Goal: Find specific page/section: Find specific page/section

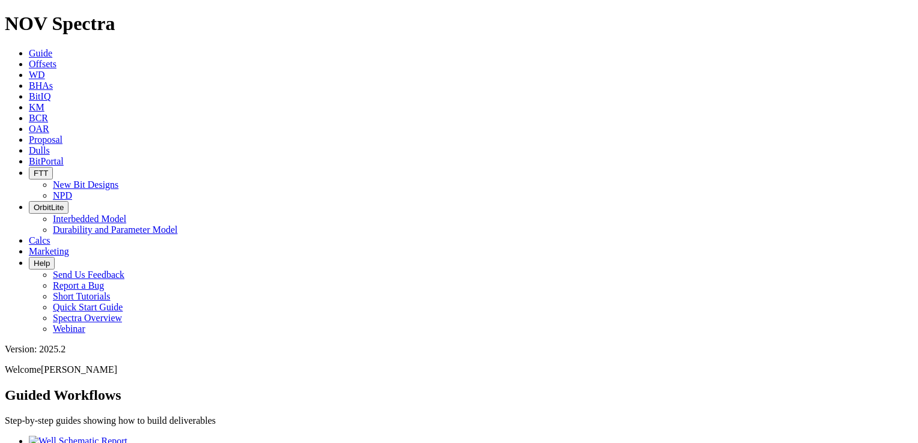
click at [34, 169] on icon "button" at bounding box center [34, 173] width 0 height 9
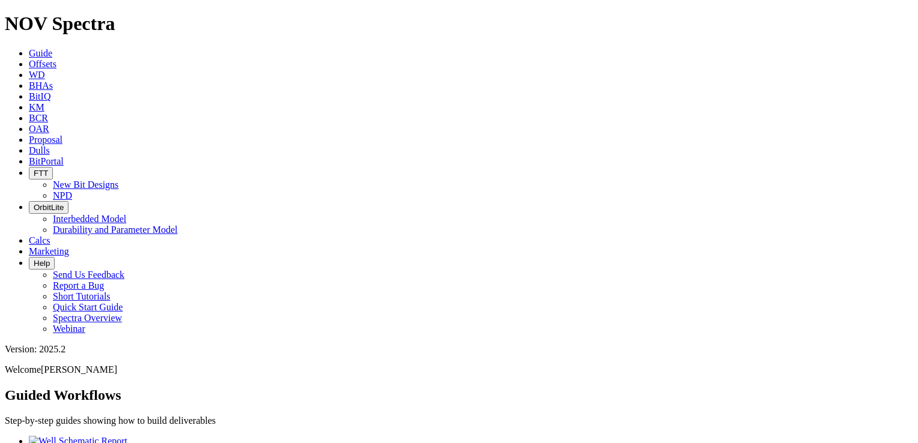
click at [34, 169] on icon "button" at bounding box center [34, 173] width 0 height 9
click at [118, 180] on link "New Bit Designs" at bounding box center [86, 185] width 66 height 10
